Goal: Transaction & Acquisition: Download file/media

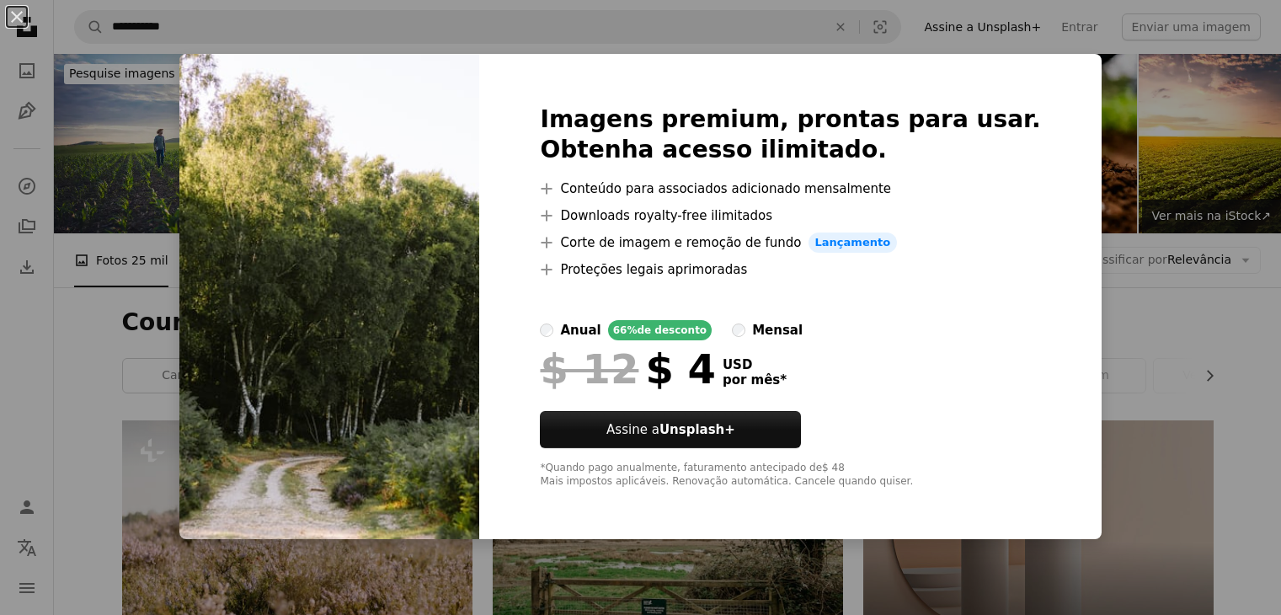
scroll to position [1742, 0]
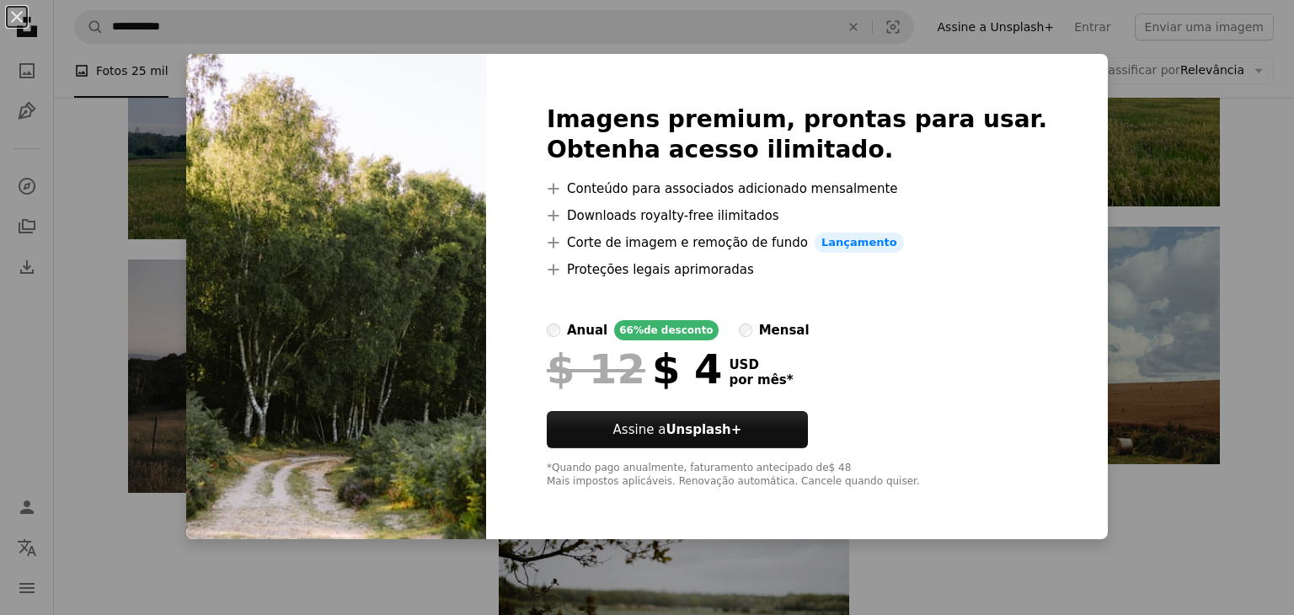
click at [1253, 332] on div "An X shape Imagens premium, prontas para usar. Obtenha acesso ilimitado. A plus…" at bounding box center [647, 307] width 1294 height 615
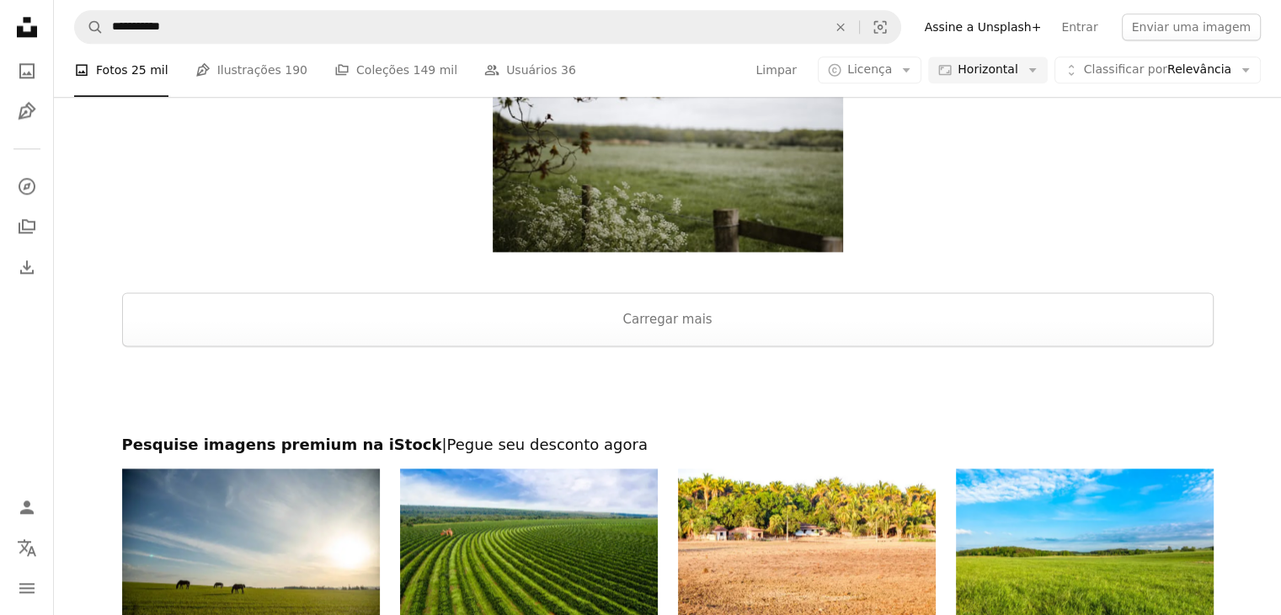
scroll to position [2217, 0]
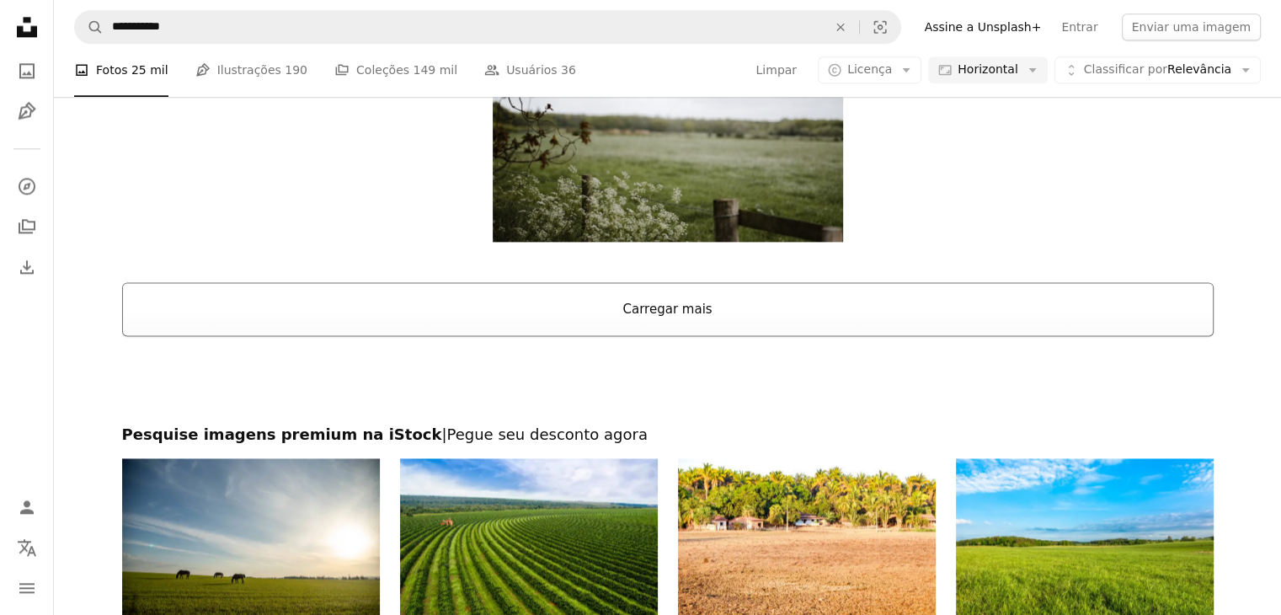
click at [293, 307] on button "Carregar mais" at bounding box center [668, 309] width 1092 height 54
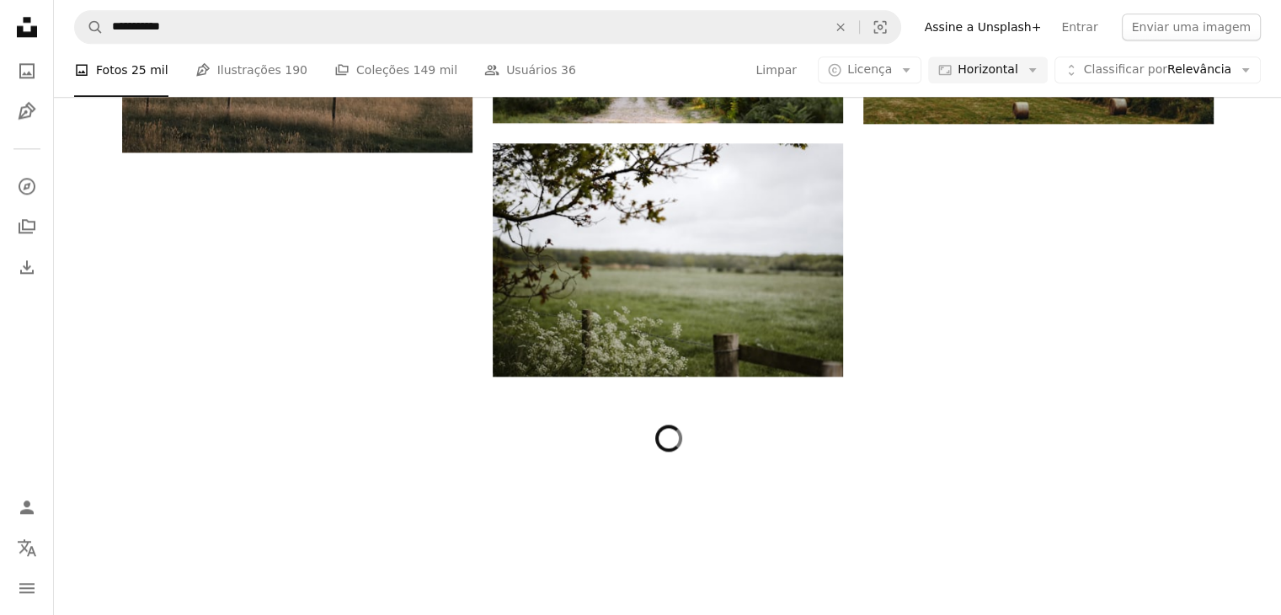
scroll to position [2082, 0]
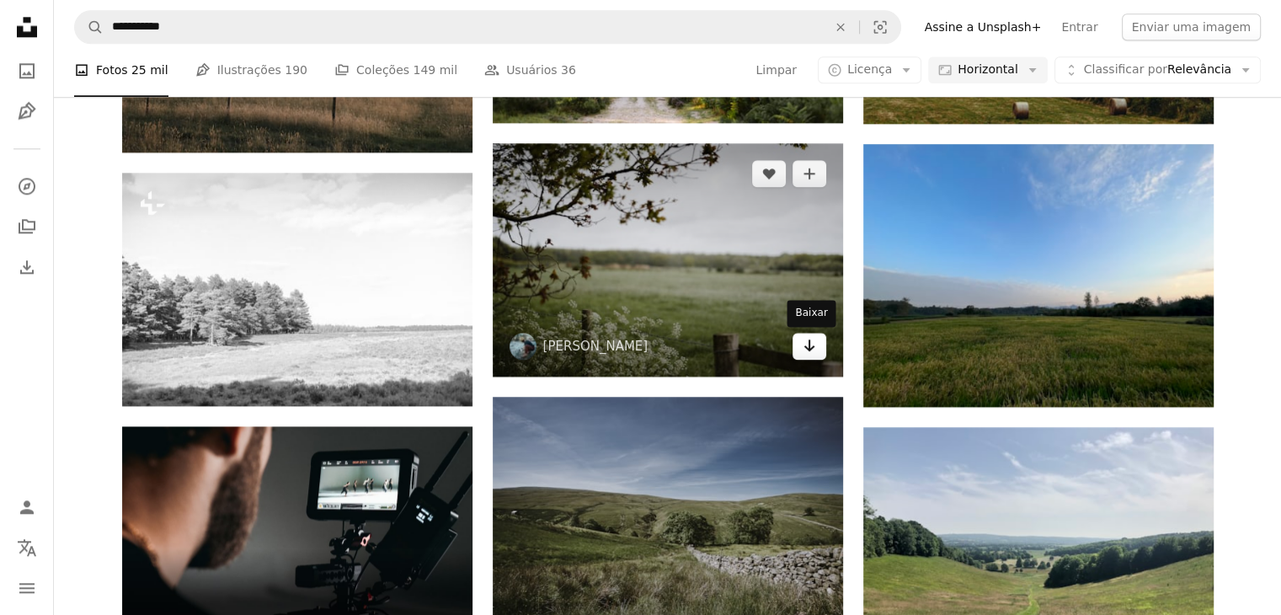
click at [811, 352] on icon "Arrow pointing down" at bounding box center [809, 345] width 13 height 20
click at [809, 340] on icon "Baixar" at bounding box center [809, 345] width 11 height 12
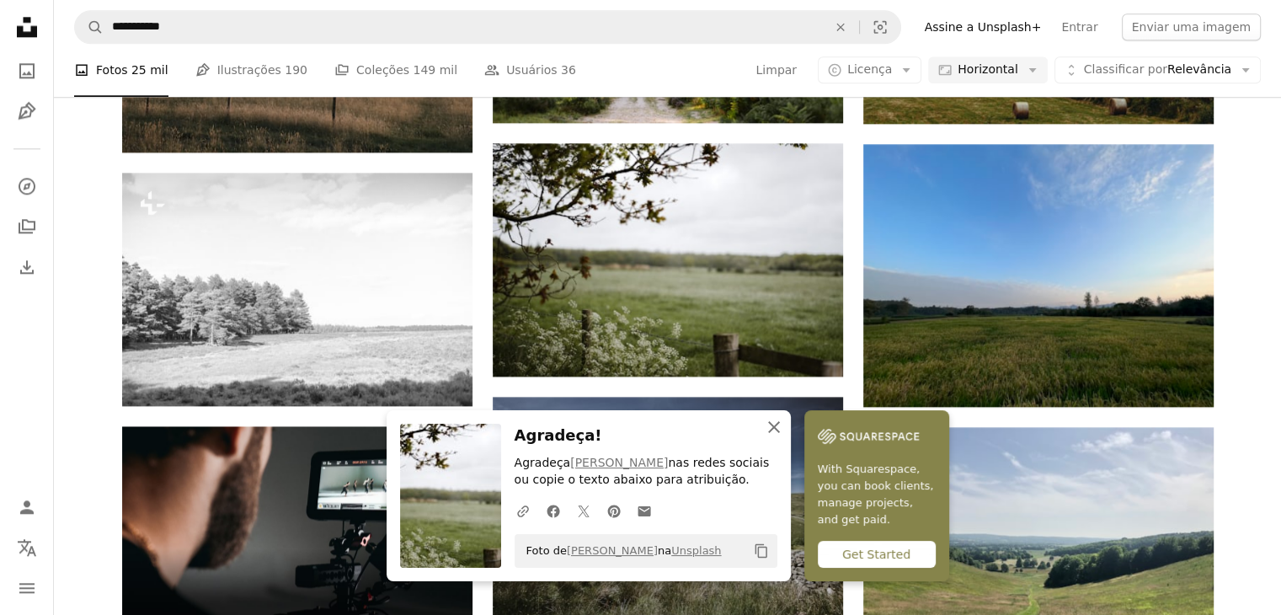
click at [768, 428] on icon "An X shape" at bounding box center [774, 427] width 20 height 20
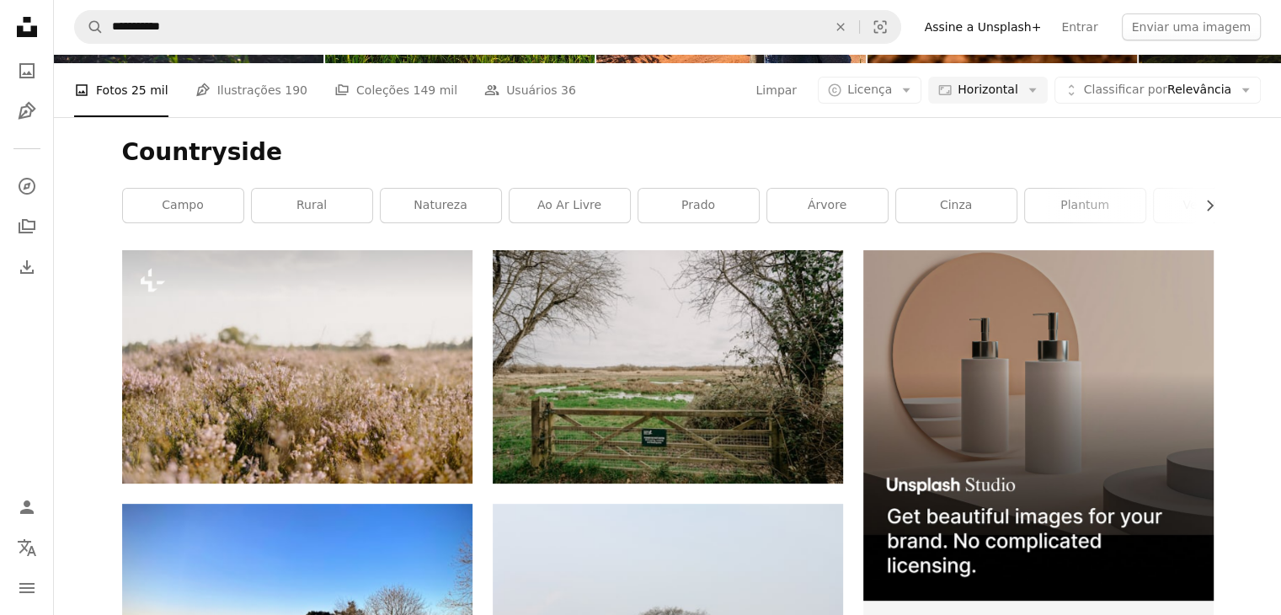
scroll to position [0, 0]
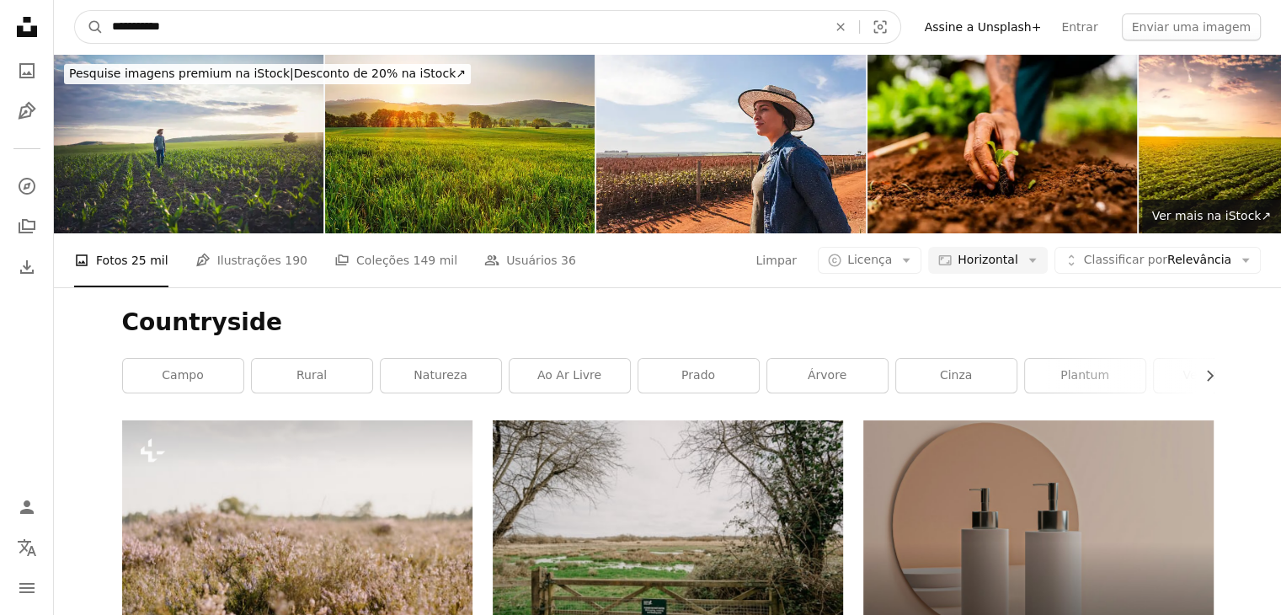
click at [457, 20] on input "**********" at bounding box center [463, 27] width 718 height 32
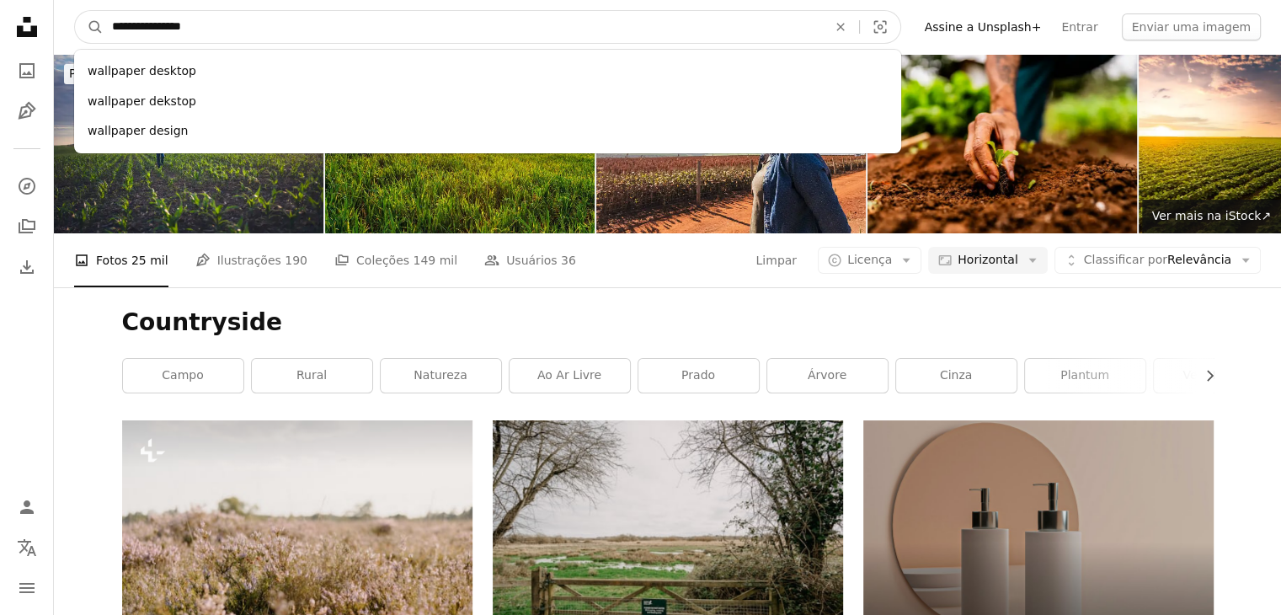
type input "**********"
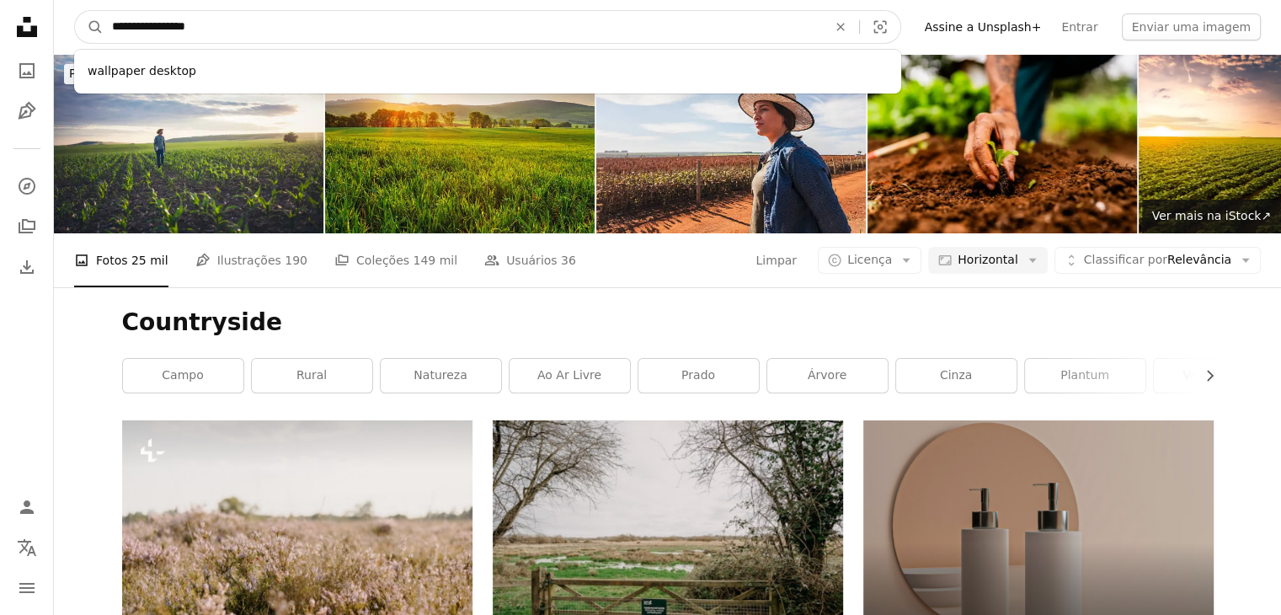
click button "A magnifying glass" at bounding box center [89, 27] width 29 height 32
